Goal: Task Accomplishment & Management: Use online tool/utility

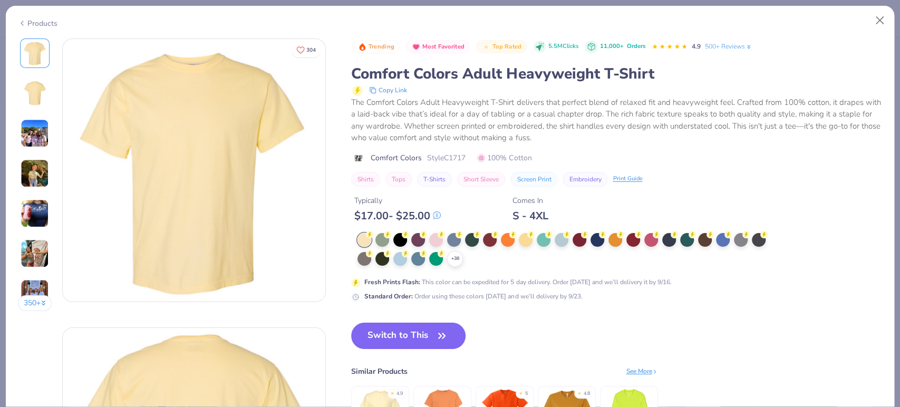
scroll to position [176, 0]
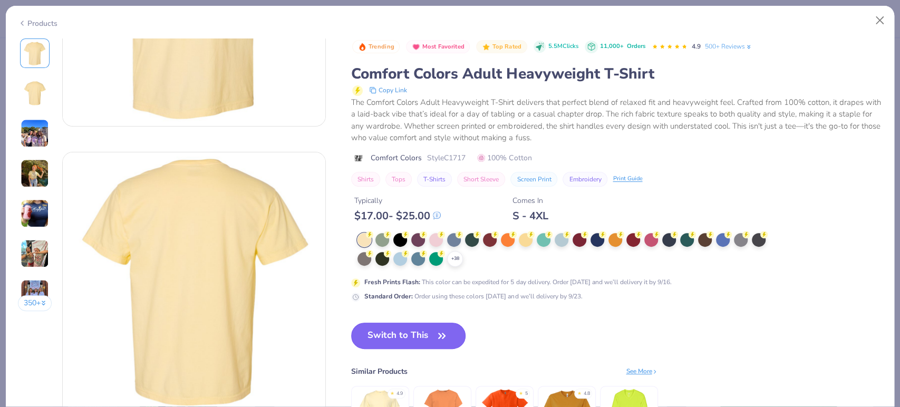
click at [416, 331] on button "Switch to This" at bounding box center [408, 336] width 114 height 26
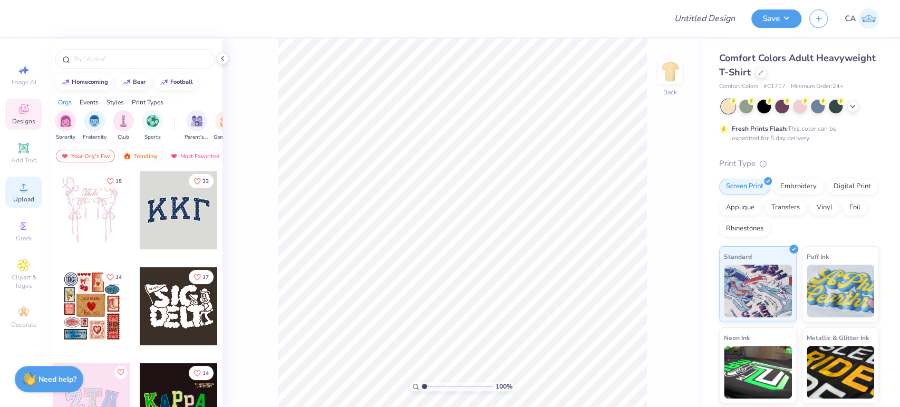
click at [34, 193] on div "Upload" at bounding box center [23, 192] width 37 height 31
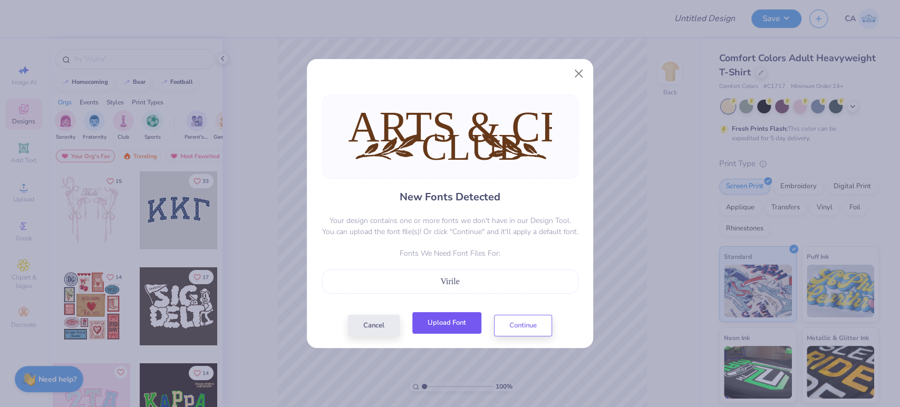
click at [454, 321] on button "Upload Font" at bounding box center [446, 323] width 69 height 22
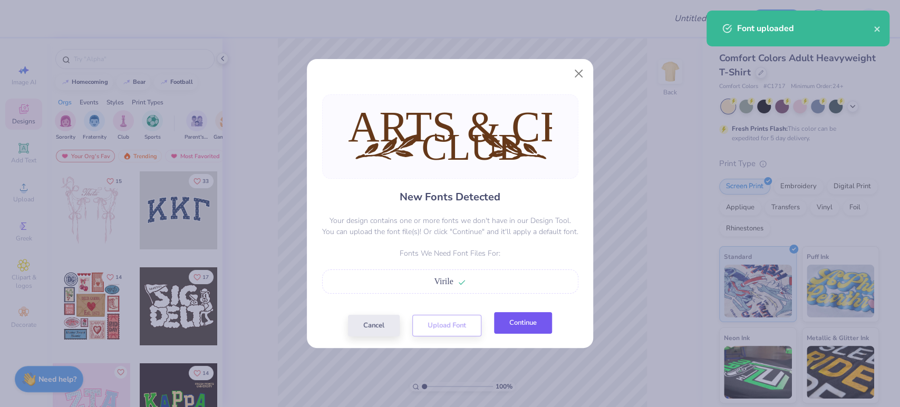
click at [507, 314] on button "Continue" at bounding box center [523, 323] width 58 height 22
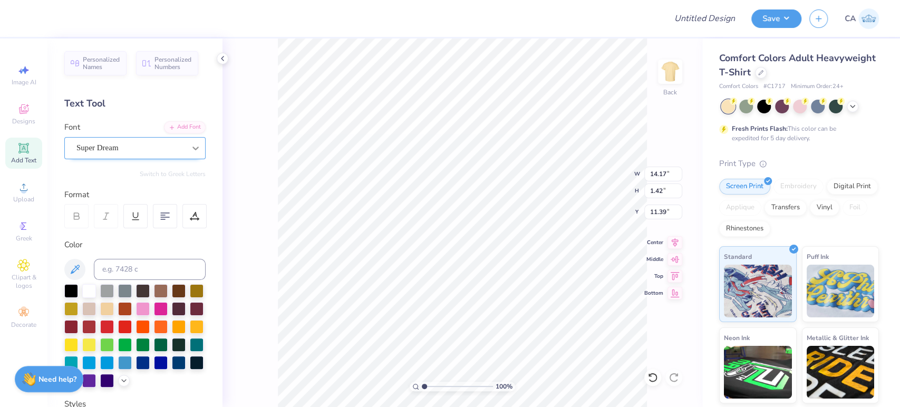
click at [188, 141] on div at bounding box center [195, 148] width 19 height 19
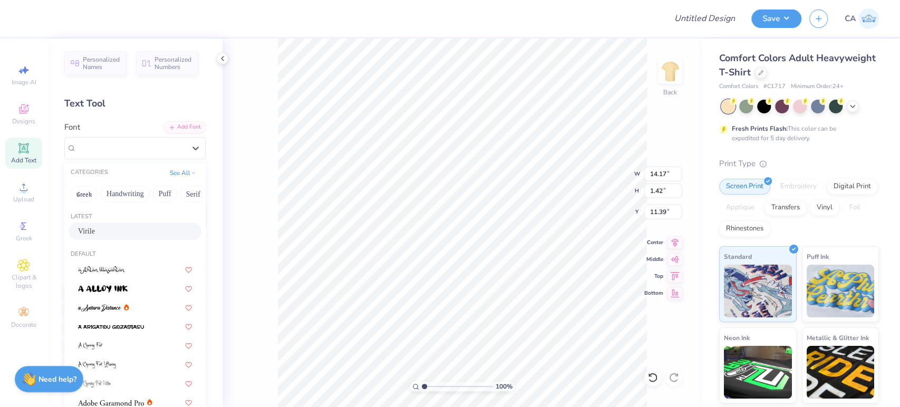
click at [131, 227] on div "Virile" at bounding box center [135, 231] width 114 height 11
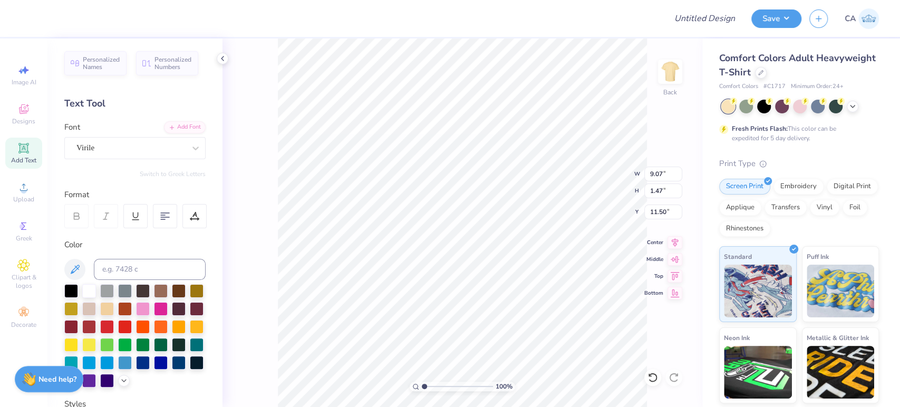
type input "9.07"
type input "1.47"
type input "11.50"
type input "8.49"
type input "1.16"
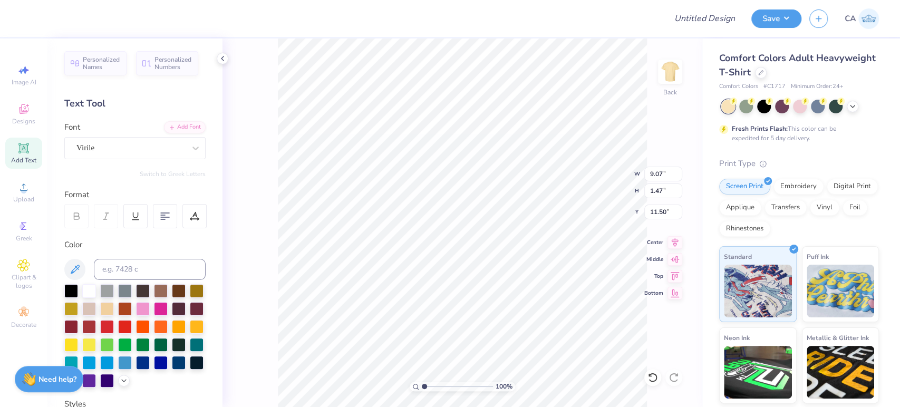
type input "12.43"
click at [458, 391] on li "Send to Back" at bounding box center [467, 395] width 83 height 21
click at [150, 147] on div "Super Dream" at bounding box center [130, 148] width 111 height 16
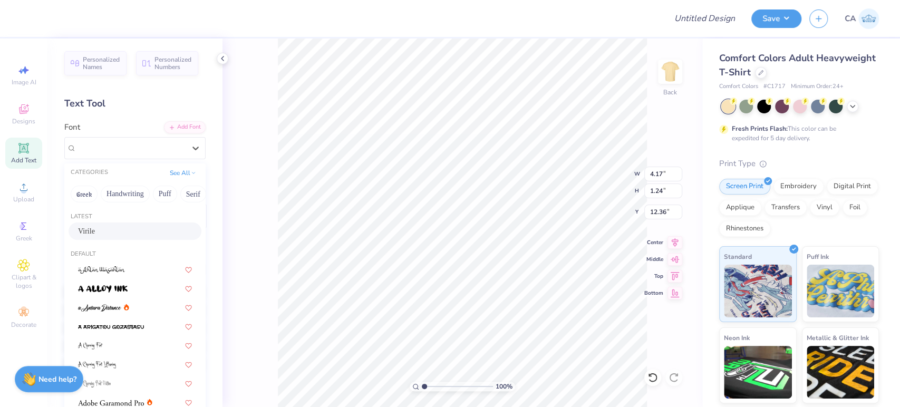
click at [108, 227] on div "Virile" at bounding box center [135, 231] width 114 height 11
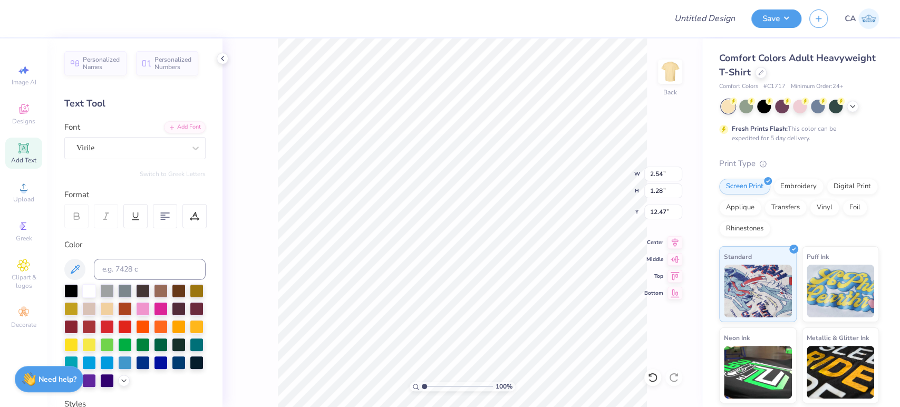
type input "2.54"
type input "1.28"
type input "12.47"
click at [674, 245] on icon at bounding box center [675, 241] width 7 height 9
type input "8.49"
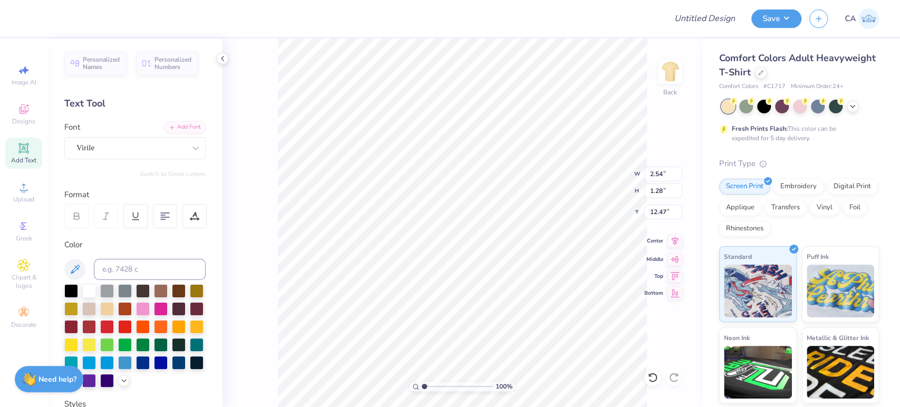
type input "1.16"
type input "12.43"
click at [682, 245] on icon at bounding box center [675, 241] width 15 height 13
click at [675, 241] on icon at bounding box center [675, 241] width 7 height 9
type input "9.07"
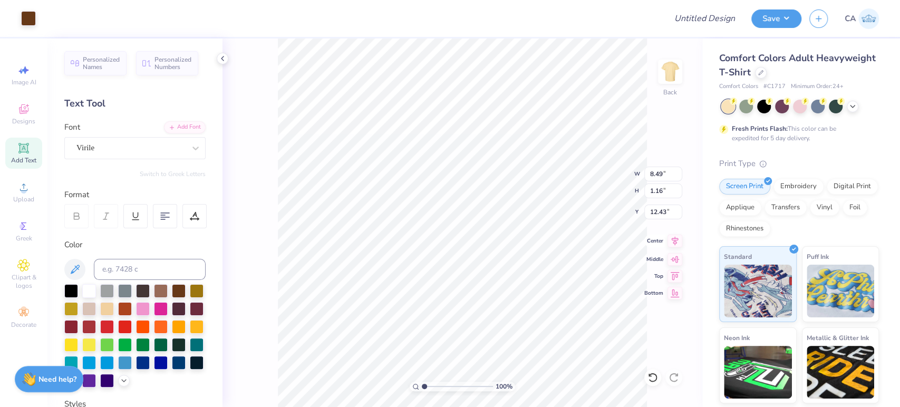
type input "1.47"
type input "11.50"
click at [676, 239] on icon at bounding box center [675, 242] width 15 height 13
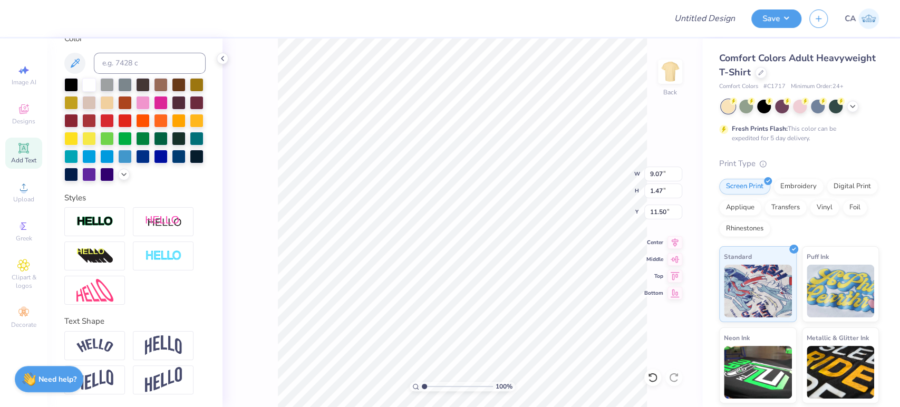
scroll to position [224, 0]
click at [155, 344] on img at bounding box center [163, 345] width 37 height 20
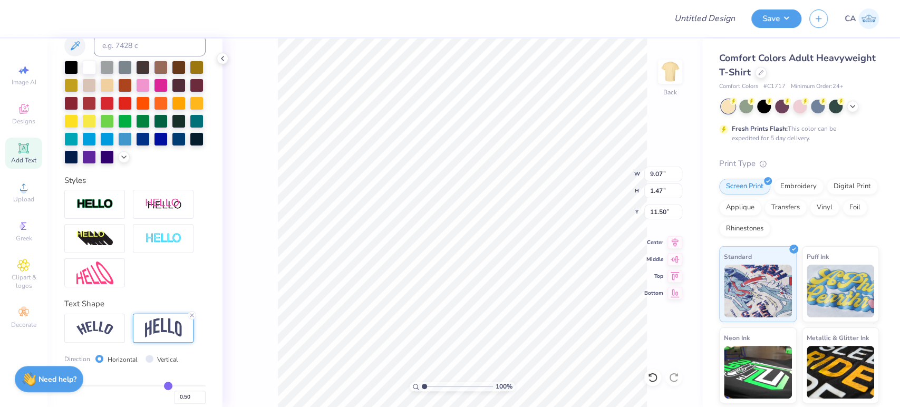
type input "3.22"
type input "10.62"
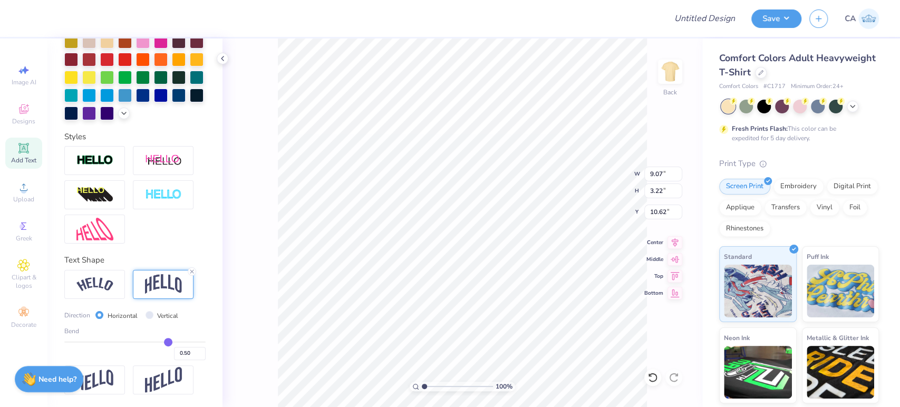
scroll to position [285, 0]
click at [186, 352] on input "0.50" at bounding box center [190, 353] width 32 height 13
type input "0.30"
type input "0.3"
type input "2.45"
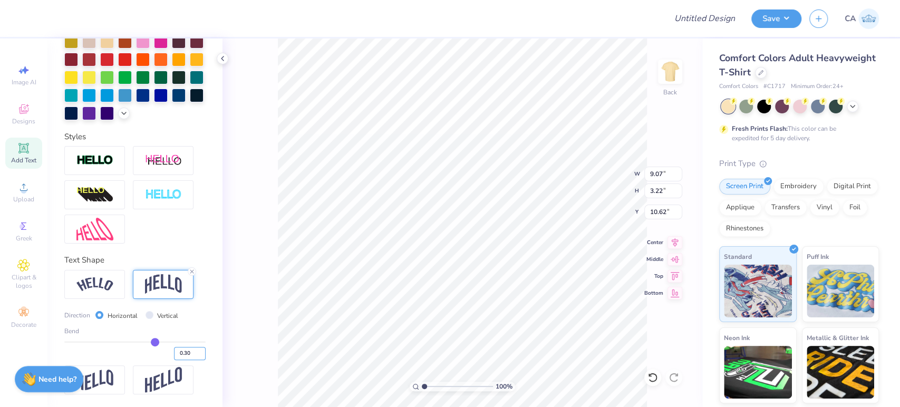
type input "11.01"
type input "1.96"
click at [431, 386] on input "range" at bounding box center [457, 386] width 71 height 9
type input "10.66"
click at [648, 174] on input "9.07" at bounding box center [663, 174] width 38 height 15
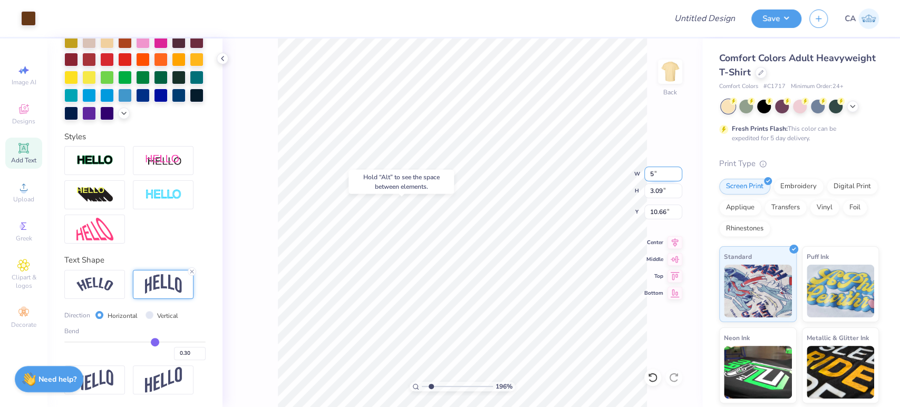
type input "5.00"
type input "1.70"
click at [654, 214] on input "11.36" at bounding box center [663, 212] width 38 height 15
type input "3.00"
type input "1"
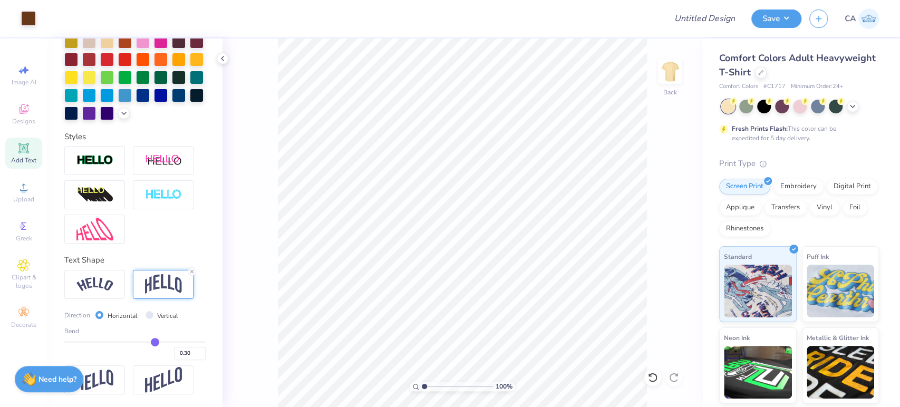
click at [422, 386] on input "range" at bounding box center [457, 386] width 71 height 9
click at [653, 176] on input "5.00" at bounding box center [663, 174] width 38 height 15
type input "7.00"
type input "2.38"
click at [657, 216] on input "2.66" at bounding box center [663, 212] width 38 height 15
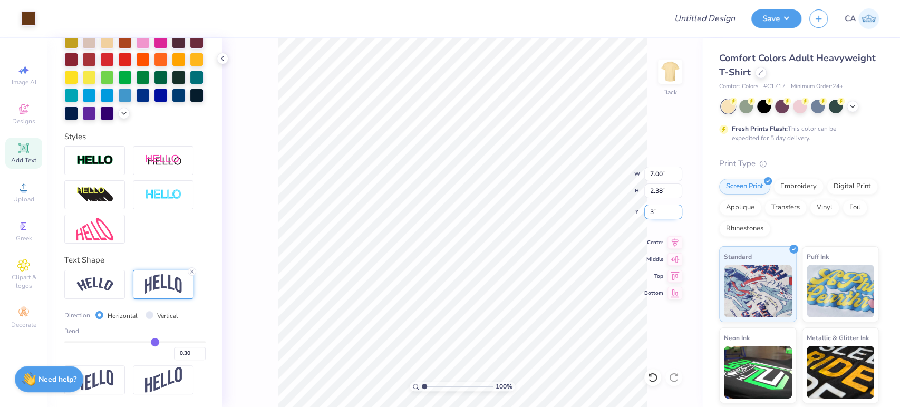
type input "3.00"
click at [682, 66] on img at bounding box center [670, 72] width 42 height 42
click at [16, 190] on div "Upload" at bounding box center [23, 192] width 37 height 31
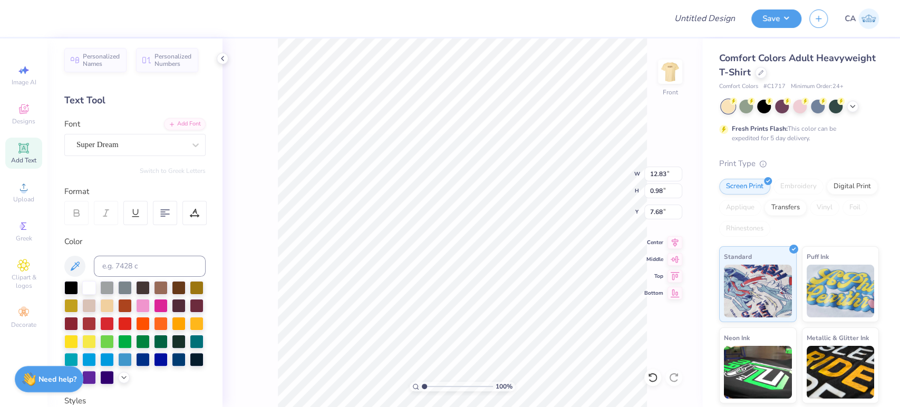
scroll to position [0, 0]
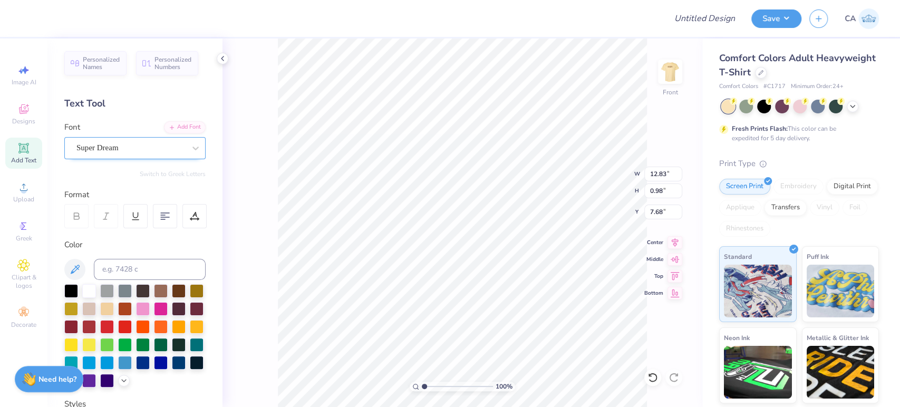
click at [114, 144] on div "Super Dream" at bounding box center [130, 148] width 111 height 16
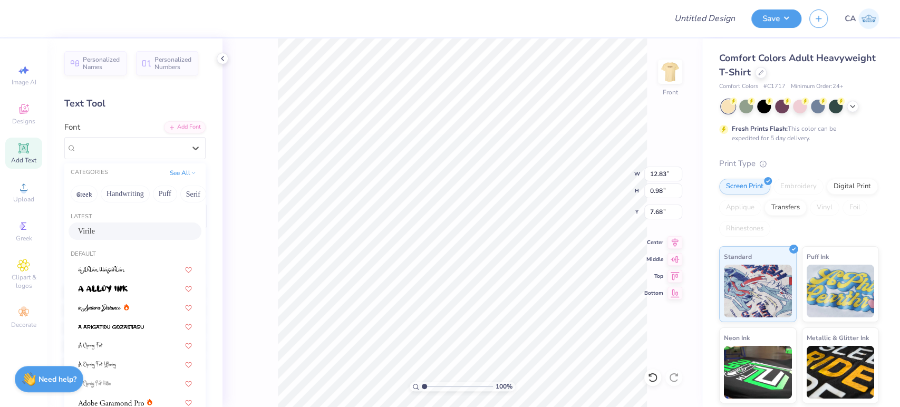
click at [100, 227] on div "Virile" at bounding box center [135, 231] width 114 height 11
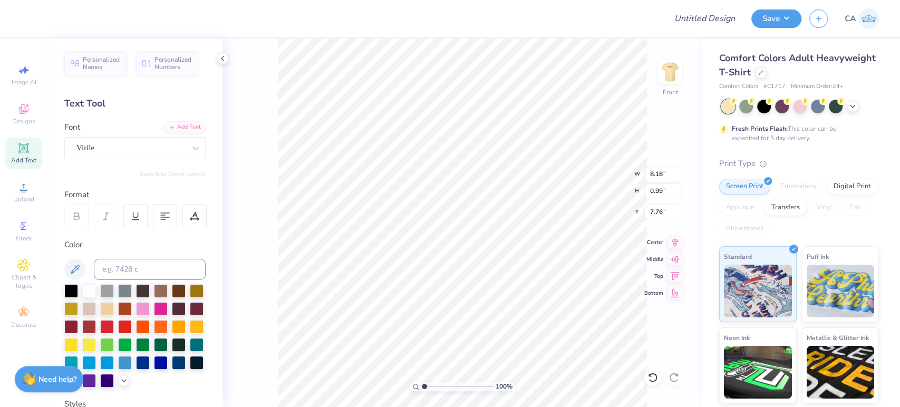
type input "8.18"
type input "0.99"
type input "7.76"
type input "3.64"
type input "1.11"
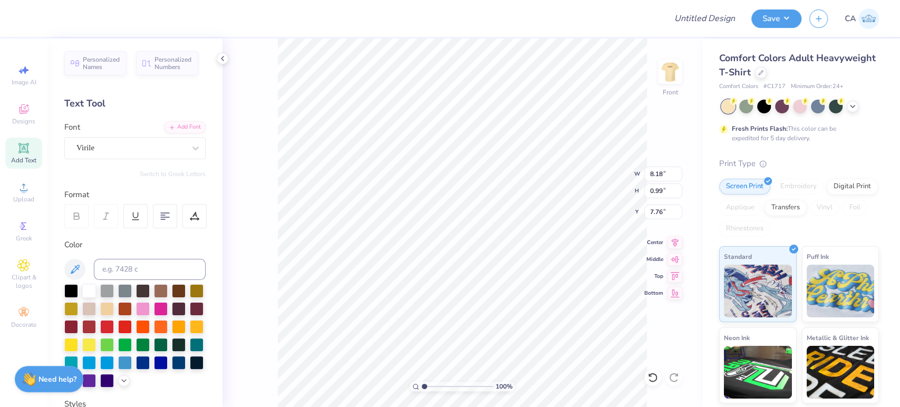
type input "19.49"
click at [130, 150] on div "Super Dream" at bounding box center [130, 148] width 111 height 16
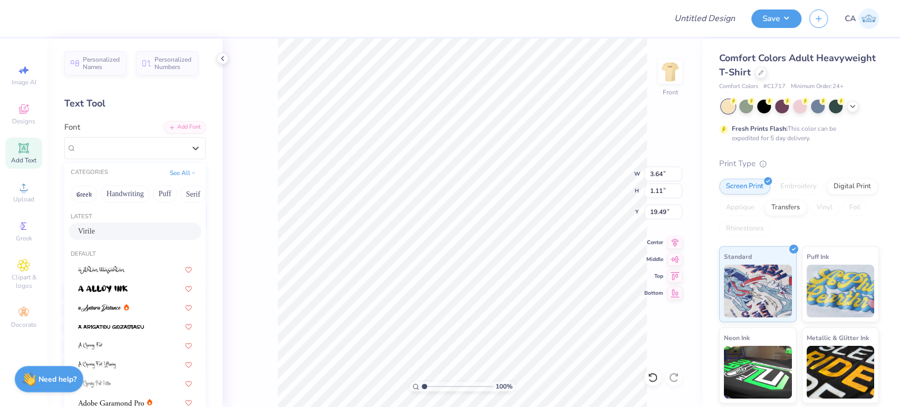
click at [105, 230] on div "Virile" at bounding box center [135, 231] width 114 height 11
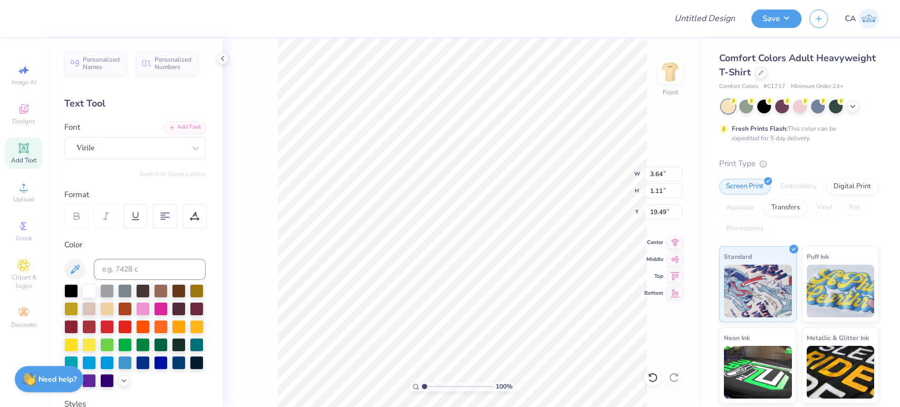
type input "11.74"
type input "15.53"
type input "5.98"
click at [672, 248] on div "100 % Front W 11.74 11.74 " H 15.53 15.53 " Y 5.98 5.98 " Center Middle Top Bot…" at bounding box center [463, 222] width 480 height 369
click at [674, 242] on icon at bounding box center [675, 241] width 15 height 13
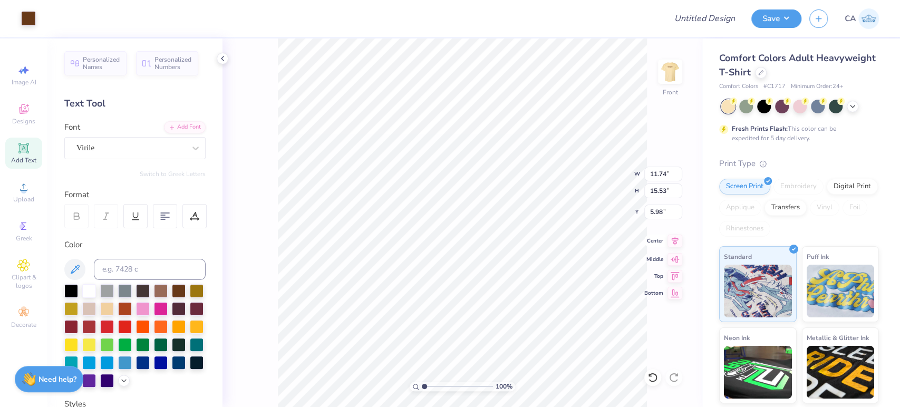
type input "8.18"
type input "0.99"
type input "7.76"
click at [672, 242] on icon at bounding box center [675, 241] width 15 height 13
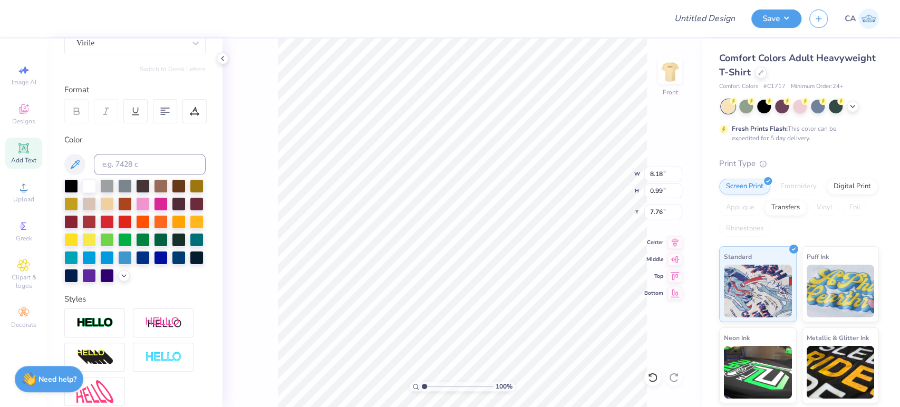
scroll to position [224, 0]
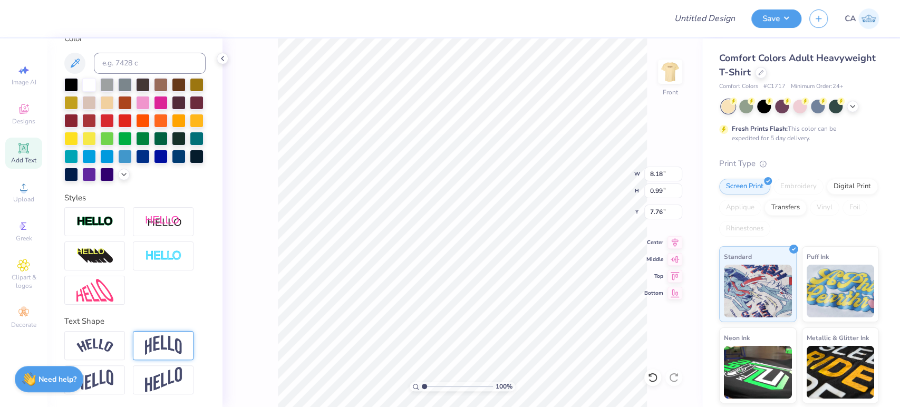
click at [166, 349] on img at bounding box center [163, 345] width 37 height 20
type input "2.61"
type input "6.95"
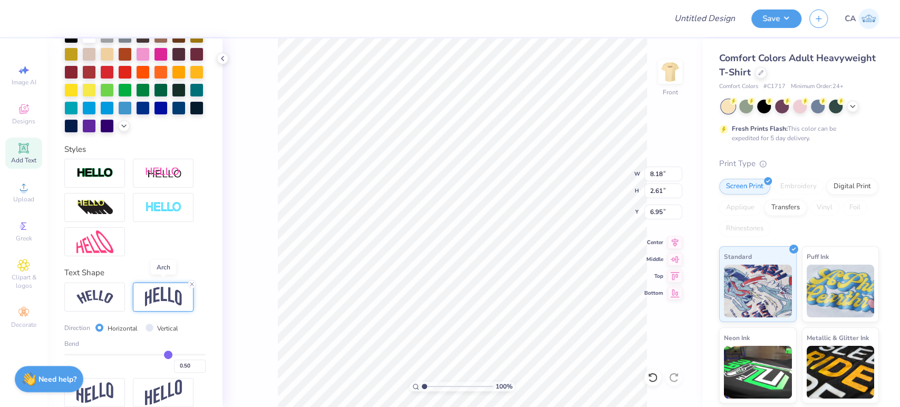
scroll to position [285, 0]
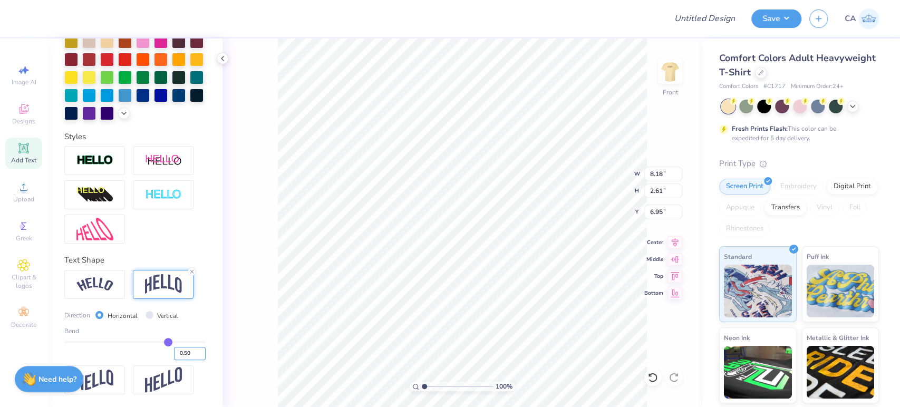
click at [184, 353] on input "0.50" at bounding box center [190, 353] width 32 height 13
type input "0.20"
type input "0.2"
type input "1.56"
type input "7.47"
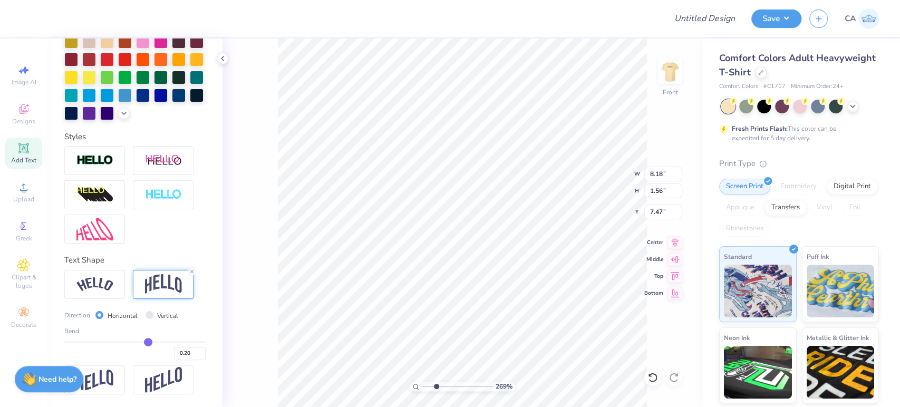
type input "2.69"
click at [436, 388] on input "range" at bounding box center [457, 386] width 71 height 9
type input "7.12"
click at [177, 353] on input "0.20" at bounding box center [190, 353] width 32 height 13
type input "0.30"
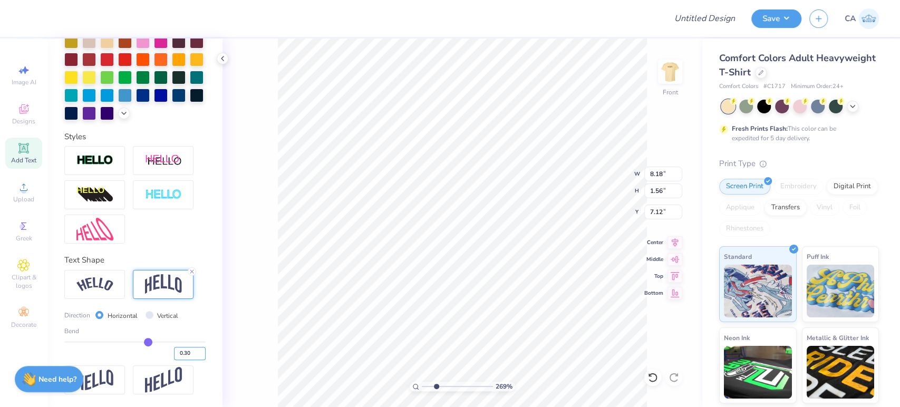
type input "0.3"
type input "1.90"
type input "6.95"
click at [176, 353] on input "0.30" at bounding box center [190, 353] width 32 height 13
type input "0.40"
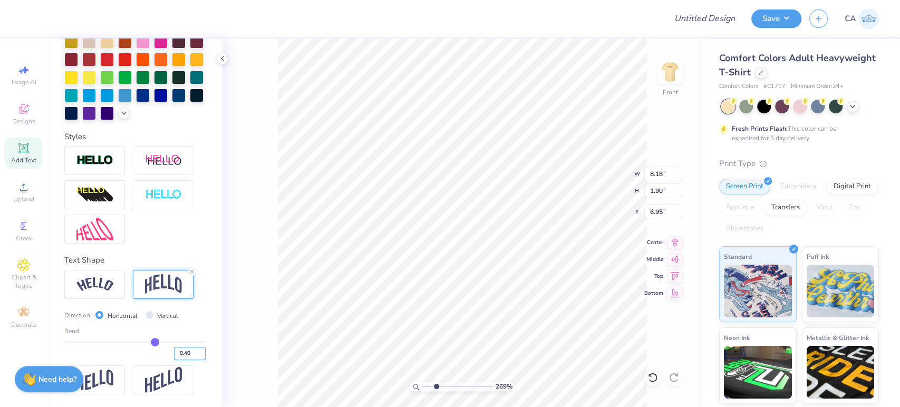
type input "0.4"
type input "2.24"
type input "6.78"
type input "0.20"
type input "0.2"
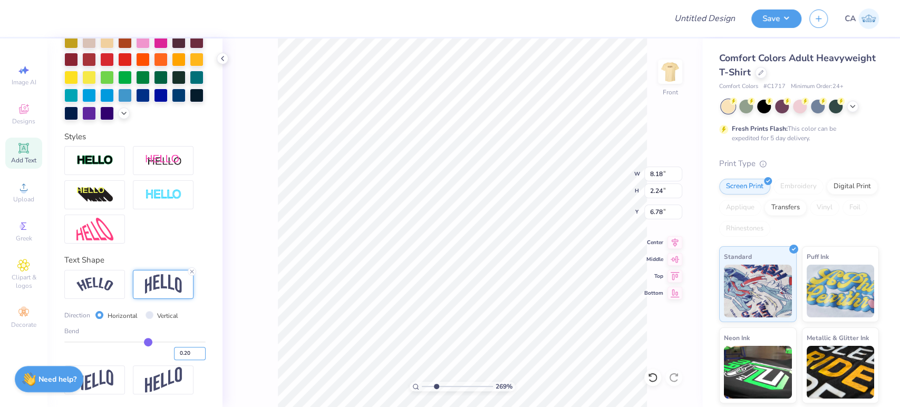
type input "1.56"
type input "7.12"
type input "0.25"
type input "1.73"
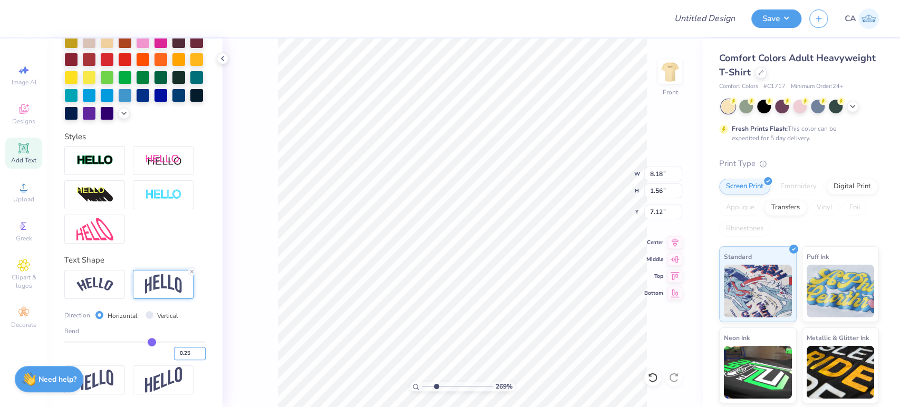
type input "7.04"
click at [191, 357] on input "0.24" at bounding box center [190, 353] width 32 height 13
type input "0.23"
click at [192, 354] on input "0.23" at bounding box center [190, 353] width 32 height 13
type input "0.23"
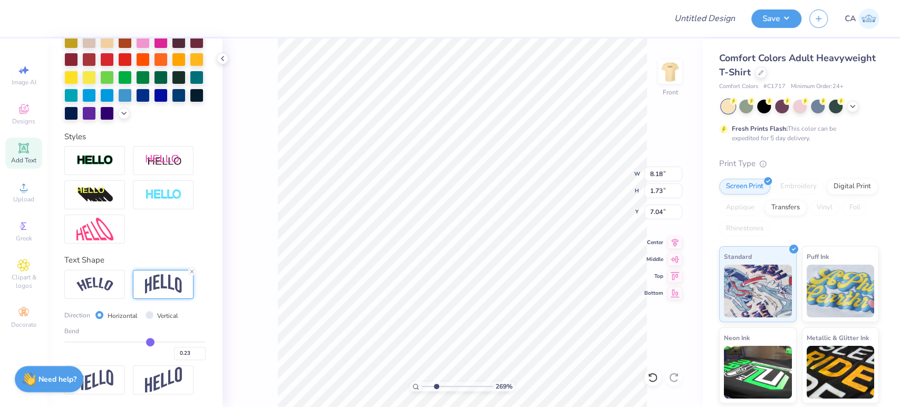
click at [202, 325] on div "Personalized Names Personalized Numbers Text Tool Add Font Font Virile Switch t…" at bounding box center [134, 222] width 175 height 369
type input "1.66"
type input "7.04"
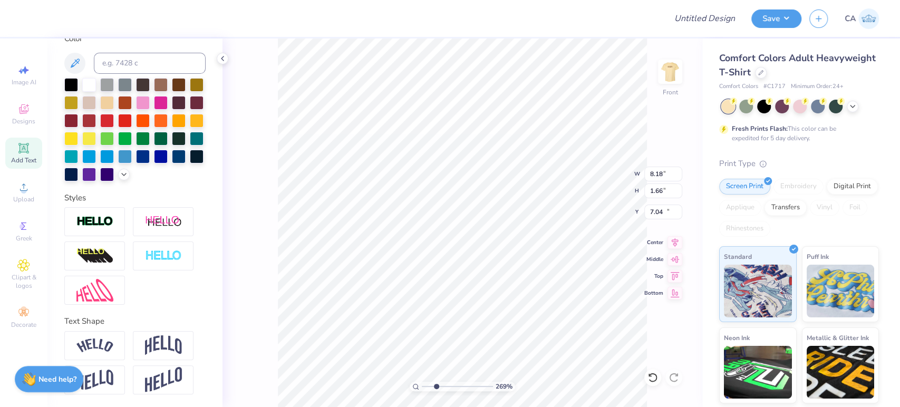
type input "2.20"
type input "1.08"
type input "19.50"
drag, startPoint x: 426, startPoint y: 380, endPoint x: 414, endPoint y: 376, distance: 11.5
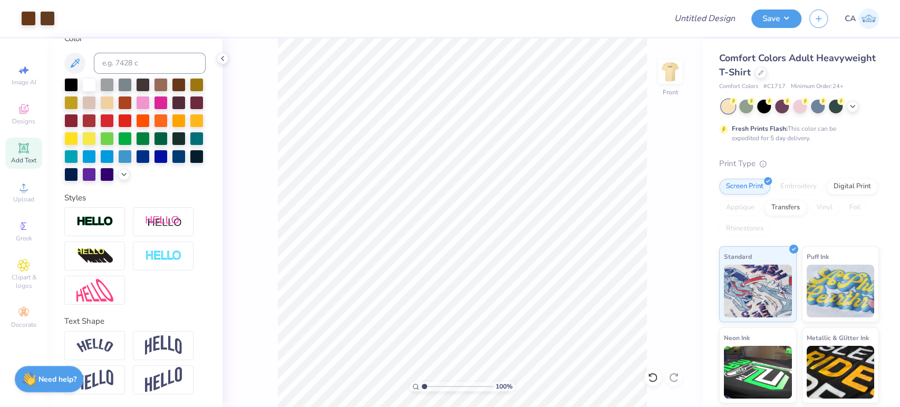
type input "1"
click at [422, 382] on input "range" at bounding box center [457, 386] width 71 height 9
click at [651, 193] on input "15.53" at bounding box center [663, 190] width 38 height 15
click at [659, 176] on input "11.74" at bounding box center [663, 174] width 38 height 15
type input "10.00"
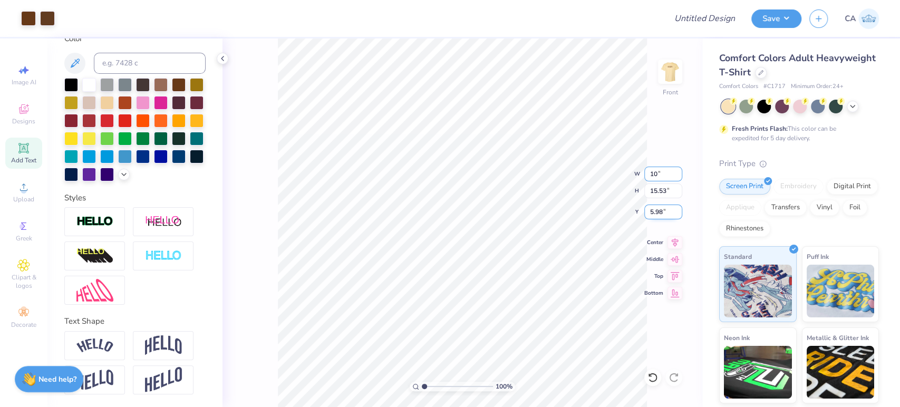
type input "13.23"
click at [662, 210] on input "7.13" at bounding box center [663, 212] width 38 height 15
type input "3.00"
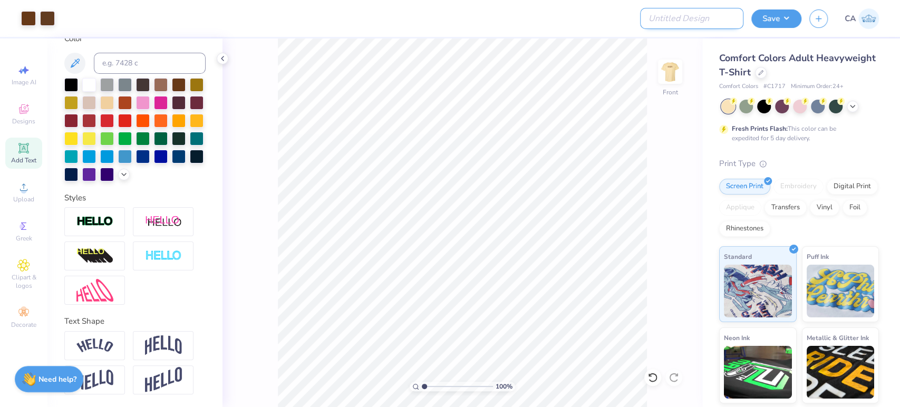
click at [688, 21] on input "Design Title" at bounding box center [691, 18] width 103 height 21
paste input "FPS239833"
type input "FPS239833"
click at [770, 22] on button "Save" at bounding box center [776, 17] width 50 height 18
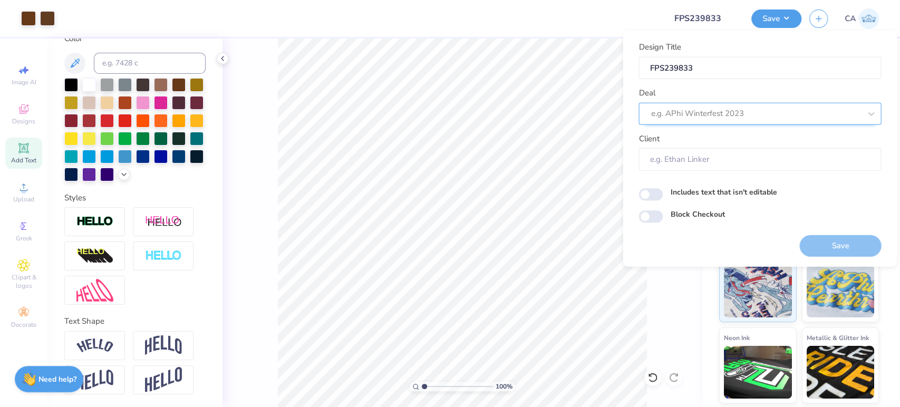
click at [743, 113] on div at bounding box center [756, 114] width 210 height 14
click at [755, 148] on div "Design Tool Gallery" at bounding box center [760, 141] width 234 height 17
type input "design tool gall"
type input "Design Tool Gallery User"
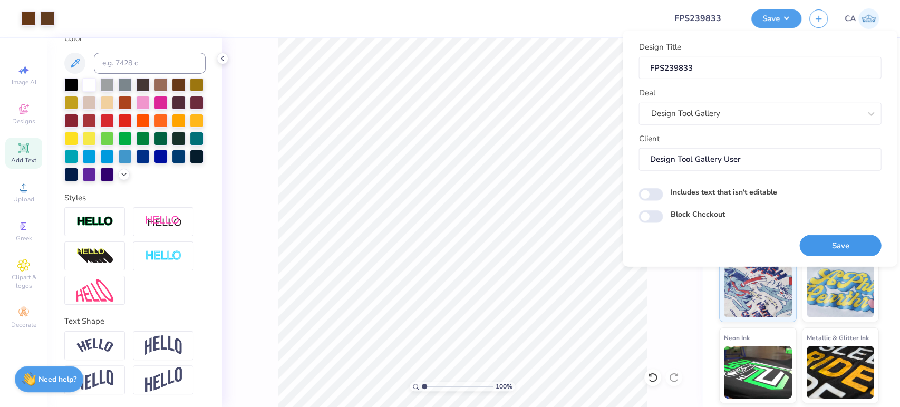
click at [865, 244] on button "Save" at bounding box center [840, 246] width 82 height 22
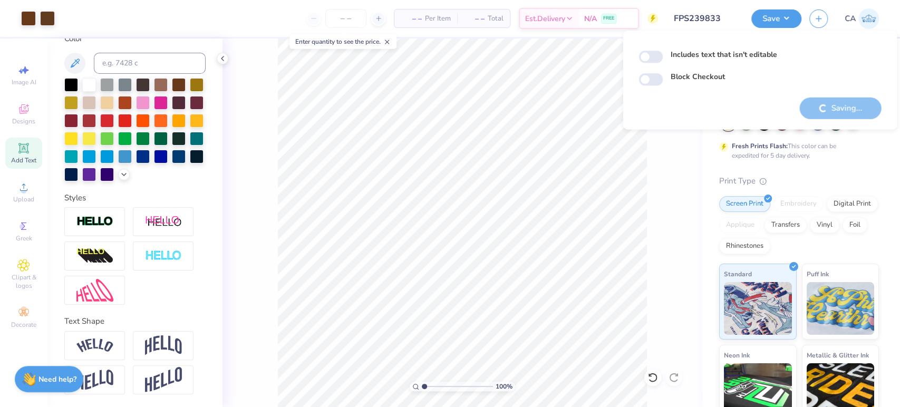
scroll to position [224, 0]
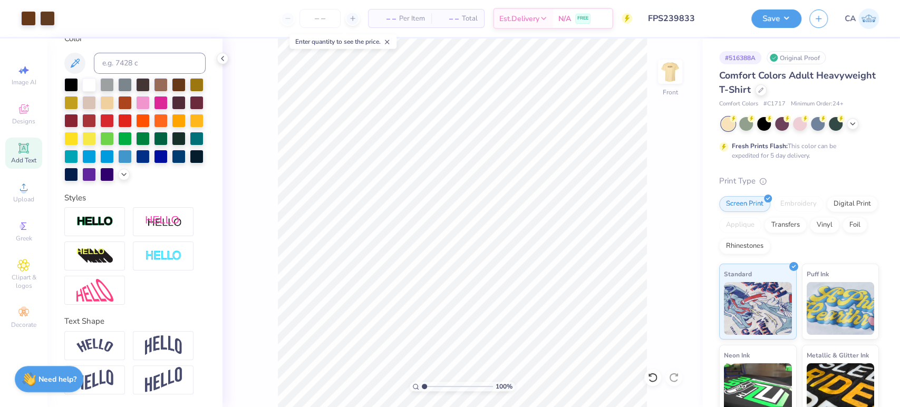
click at [689, 16] on input "FPS239833" at bounding box center [691, 18] width 103 height 21
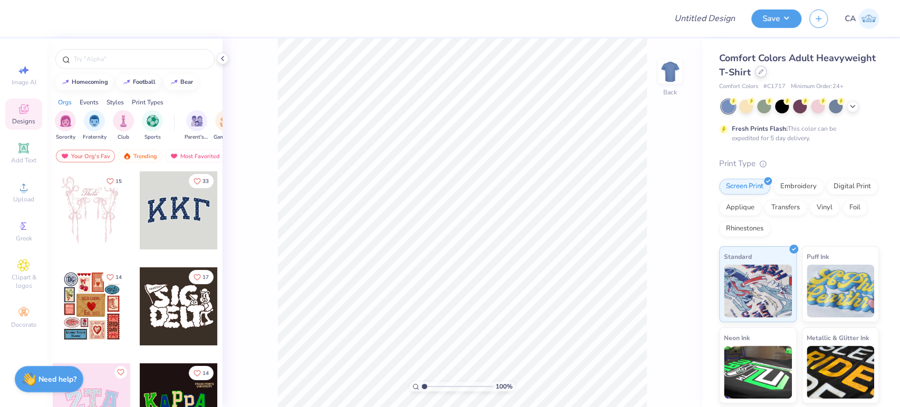
click at [767, 74] on div at bounding box center [761, 72] width 12 height 12
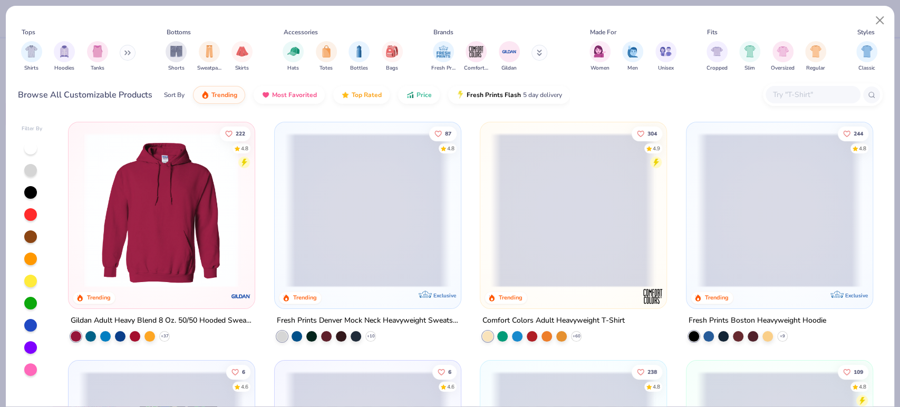
click at [327, 210] on span at bounding box center [367, 210] width 165 height 154
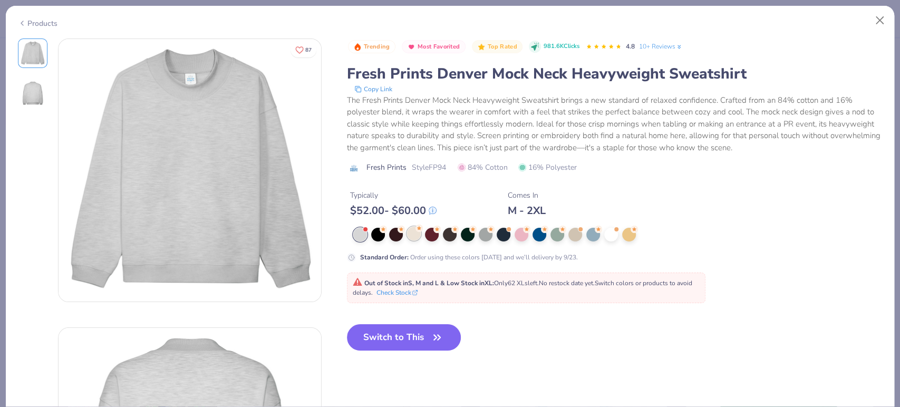
click at [411, 234] on div at bounding box center [414, 234] width 14 height 14
